Goal: Task Accomplishment & Management: Manage account settings

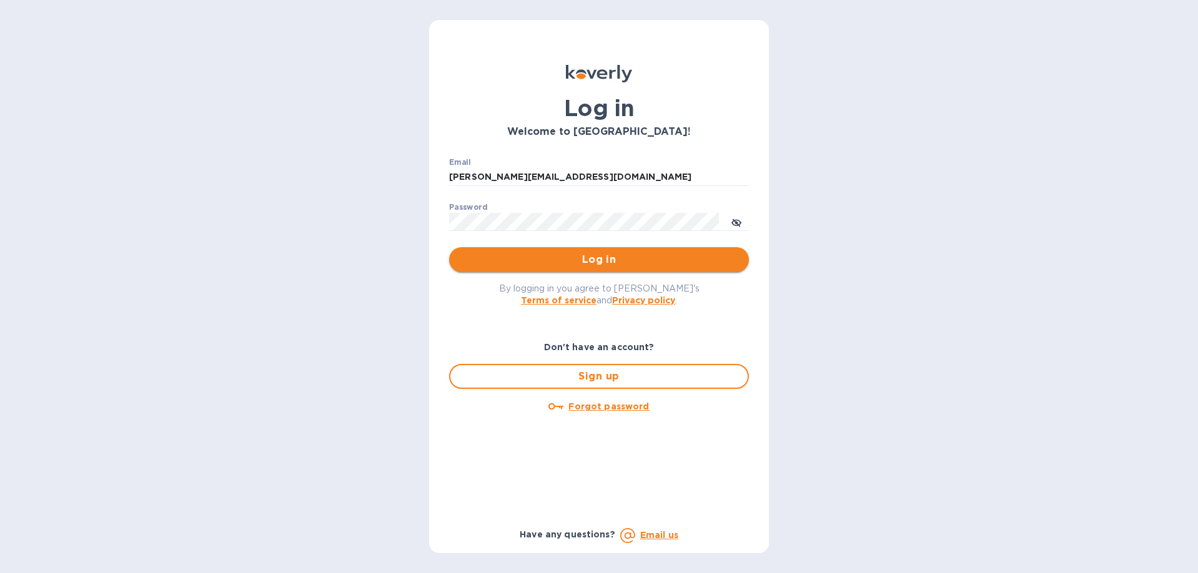
click at [637, 269] on button "Log in" at bounding box center [599, 259] width 300 height 25
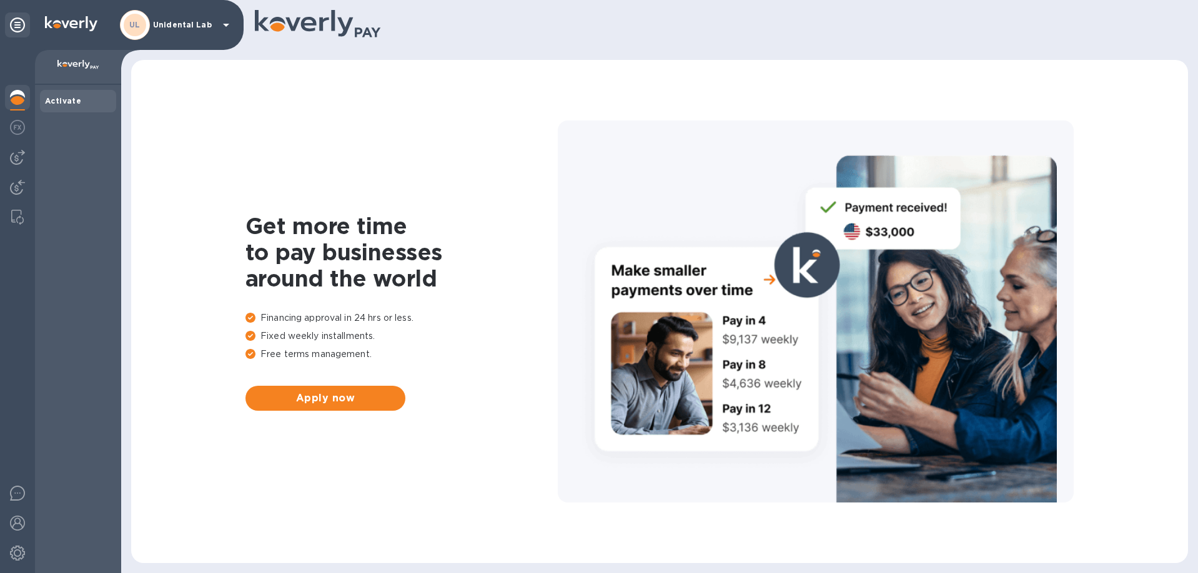
click at [213, 25] on p "Unidental Lab" at bounding box center [184, 25] width 62 height 9
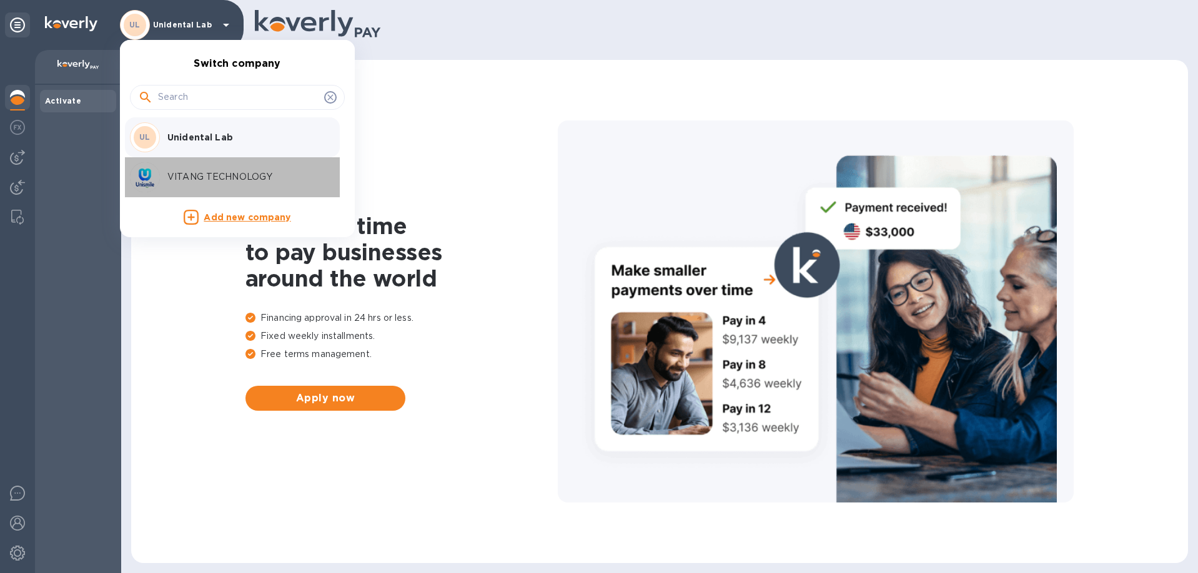
click at [197, 179] on p "VITANG TECHNOLOGY" at bounding box center [245, 177] width 157 height 13
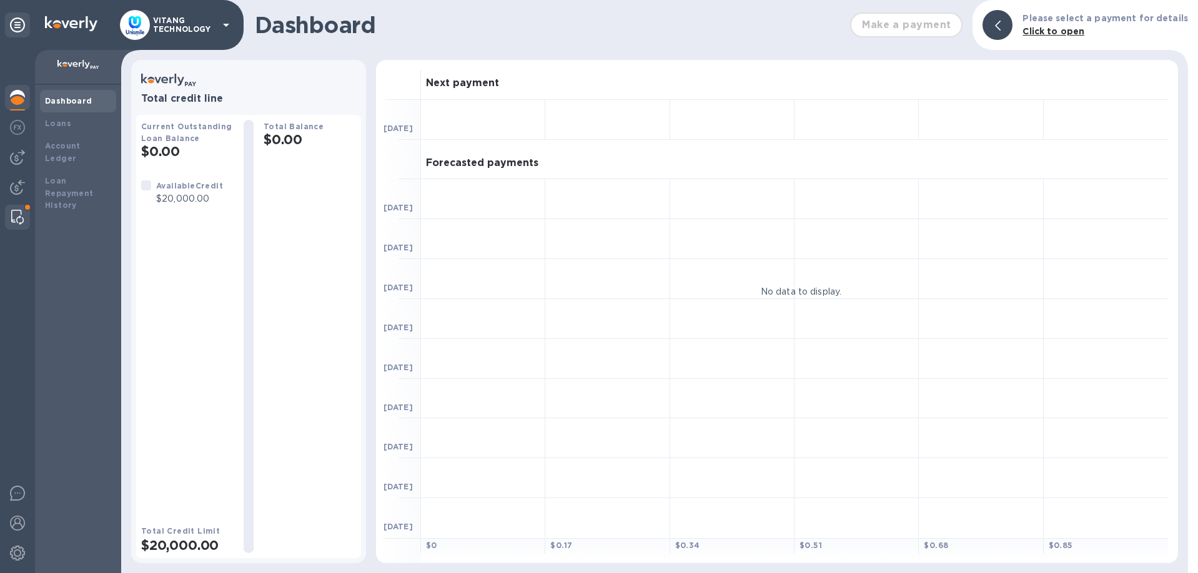
click at [19, 215] on img at bounding box center [17, 217] width 12 height 15
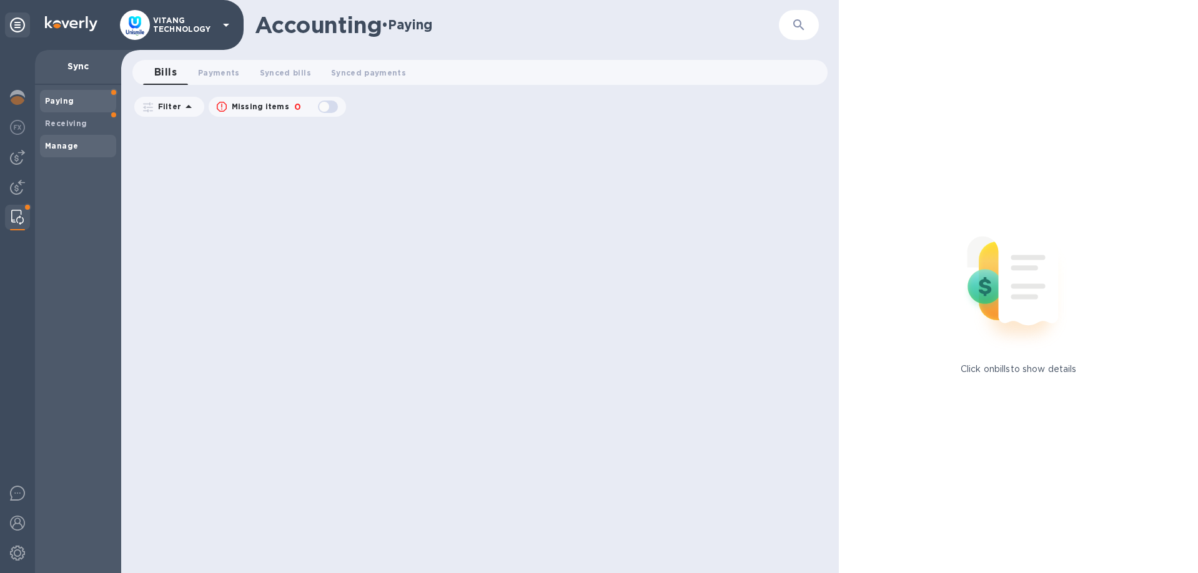
click at [77, 152] on span "Manage" at bounding box center [78, 146] width 66 height 12
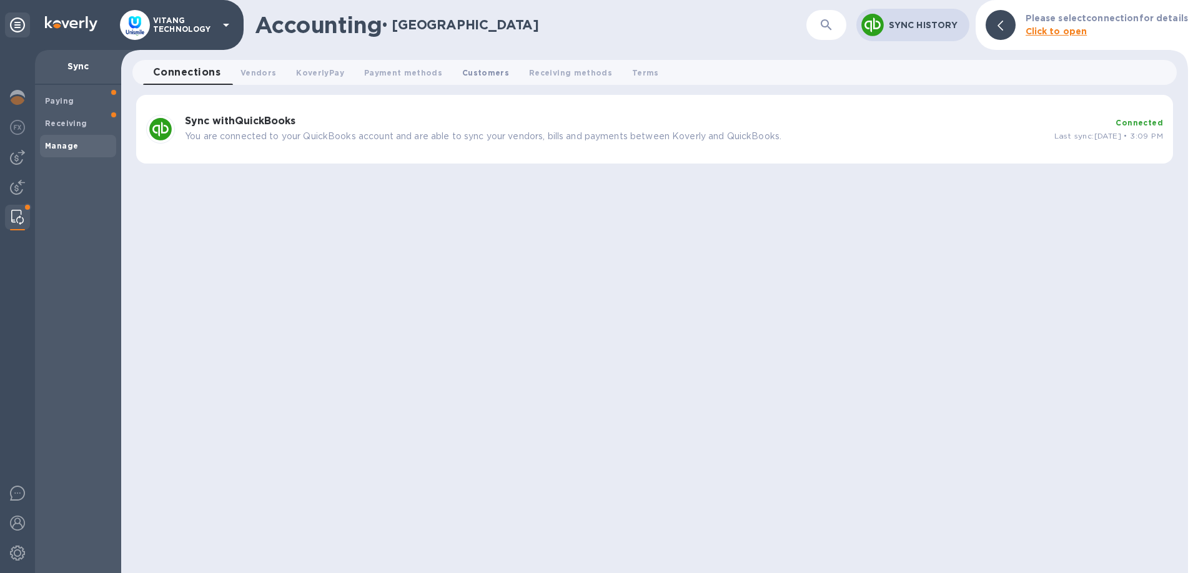
click at [494, 74] on span "Customers 0" at bounding box center [485, 72] width 47 height 13
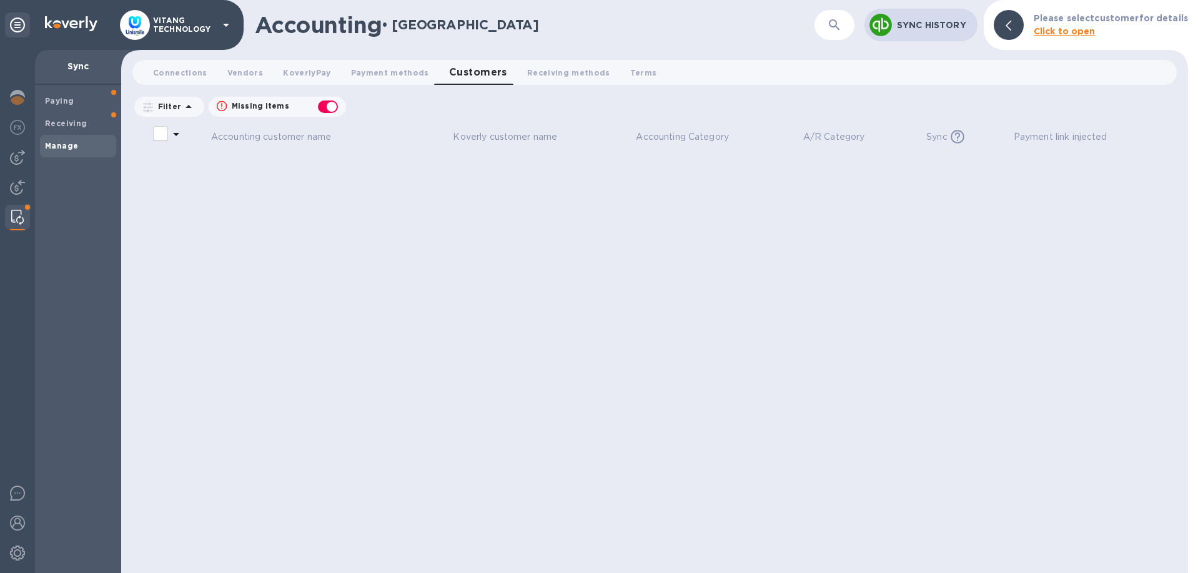
checkbox input "false"
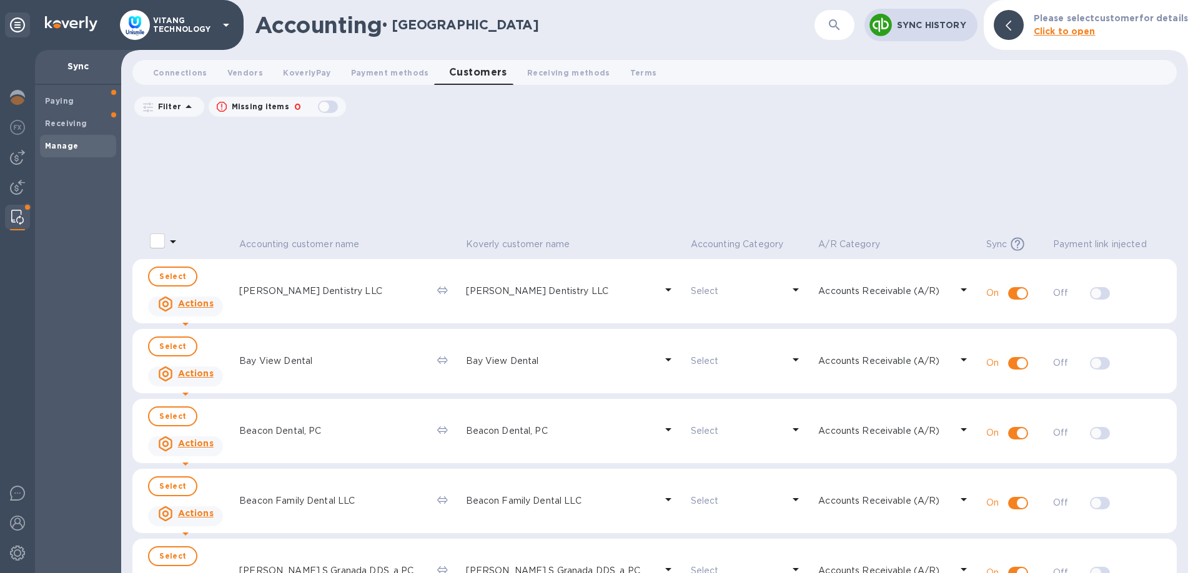
scroll to position [2350, 0]
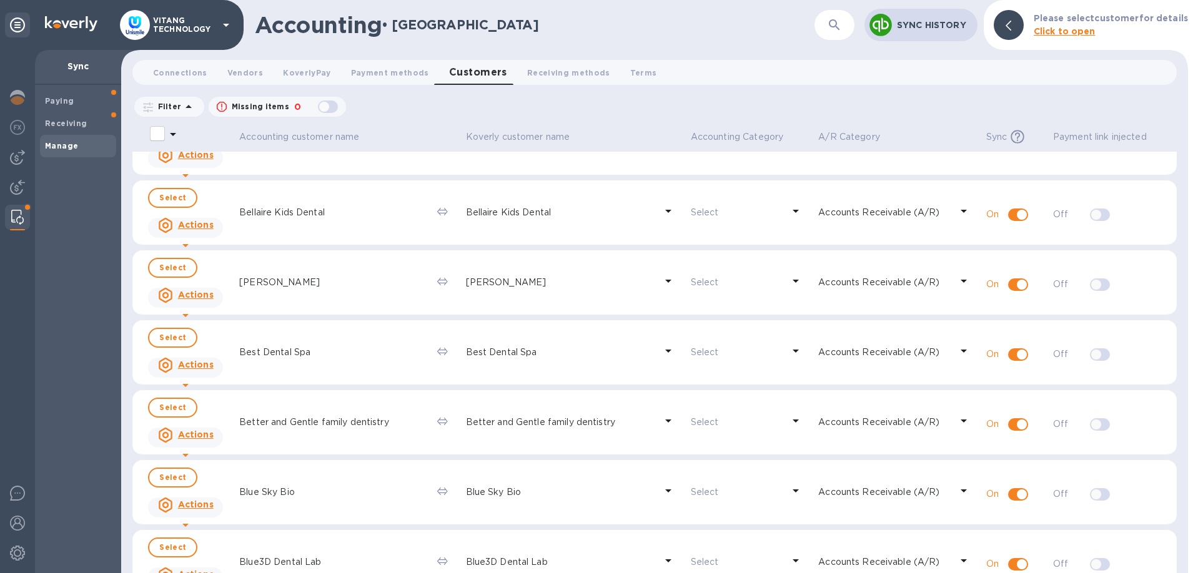
drag, startPoint x: 823, startPoint y: 2, endPoint x: 831, endPoint y: 12, distance: 13.4
click at [826, 6] on div "Accounting • Manage ​ Sync History Please select customer for details Click to …" at bounding box center [654, 25] width 1067 height 50
drag, startPoint x: 834, startPoint y: 18, endPoint x: 817, endPoint y: 50, distance: 36.0
click at [834, 19] on icon "button" at bounding box center [834, 24] width 15 height 15
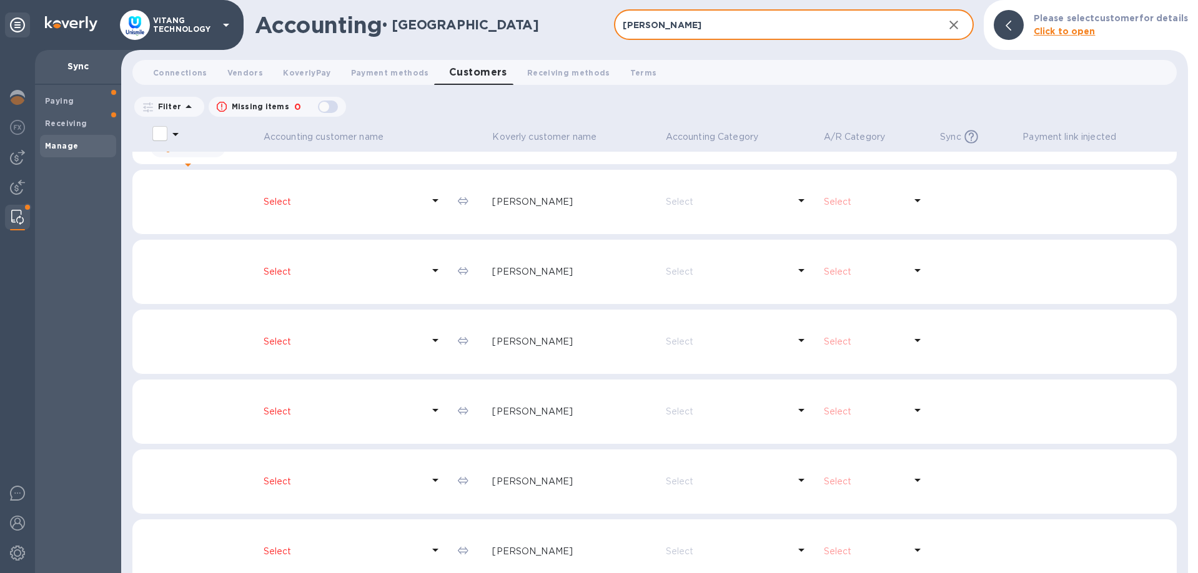
scroll to position [0, 0]
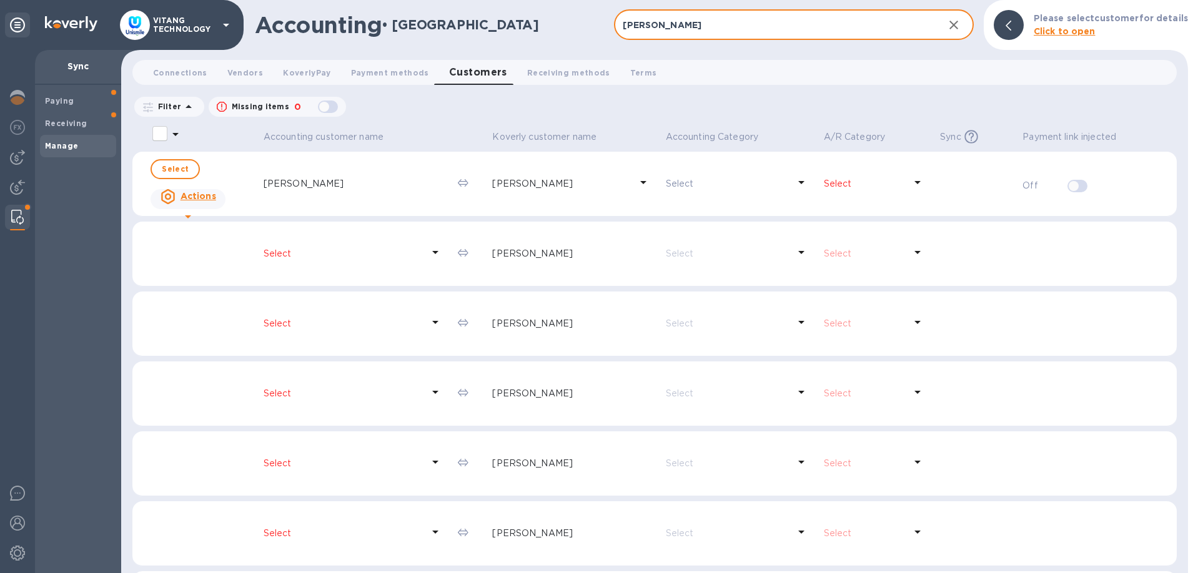
type input "[PERSON_NAME]"
click at [953, 26] on icon "button" at bounding box center [953, 24] width 15 height 15
